Goal: Find contact information: Find contact information

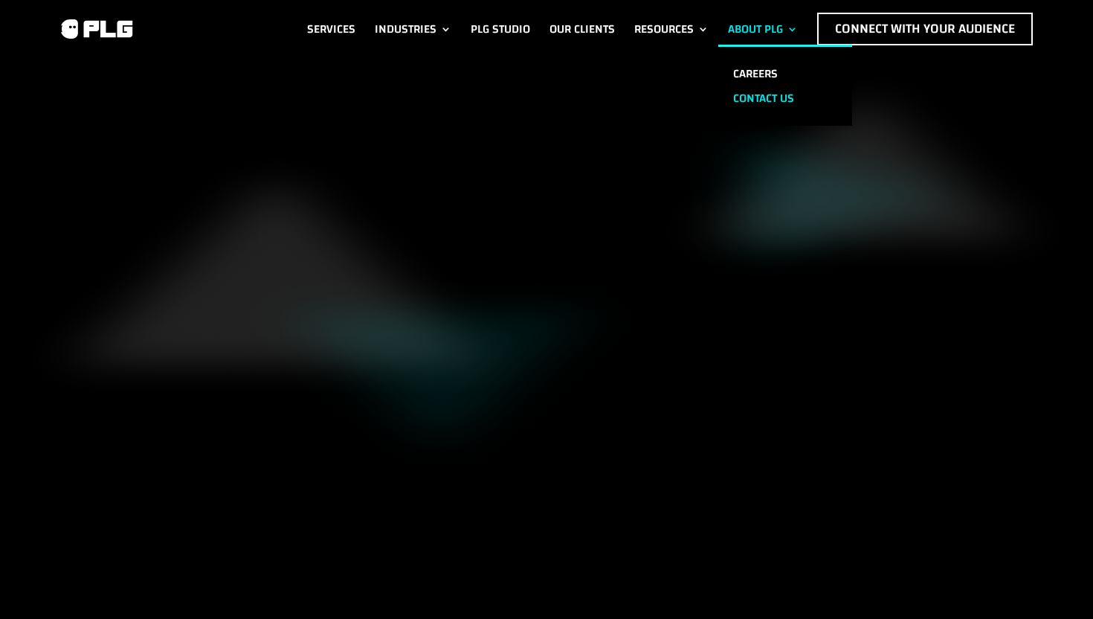
click at [739, 92] on link "Contact us" at bounding box center [785, 98] width 134 height 25
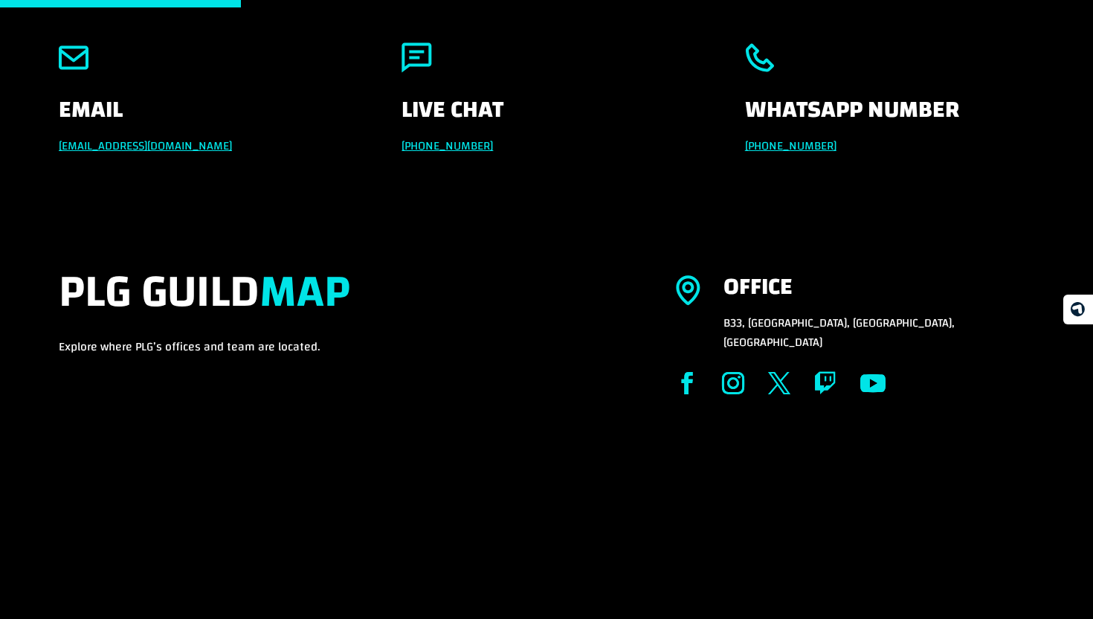
scroll to position [317, 0]
